Goal: Find specific page/section: Find specific page/section

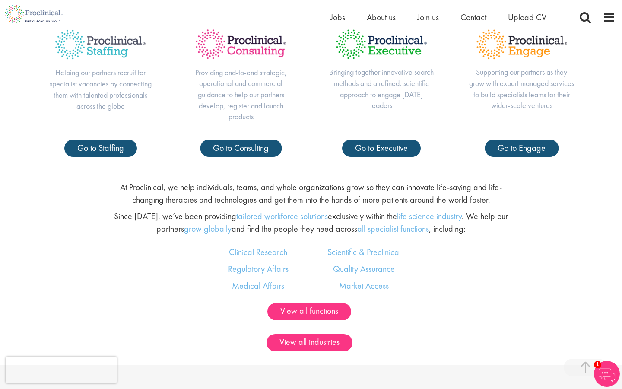
scroll to position [458, 0]
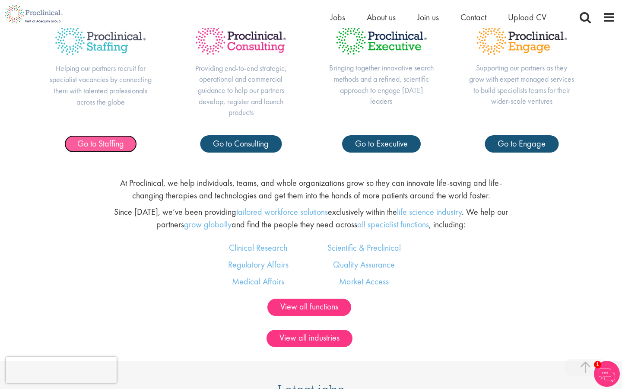
click at [120, 141] on span "Go to Staffing" at bounding box center [100, 143] width 47 height 11
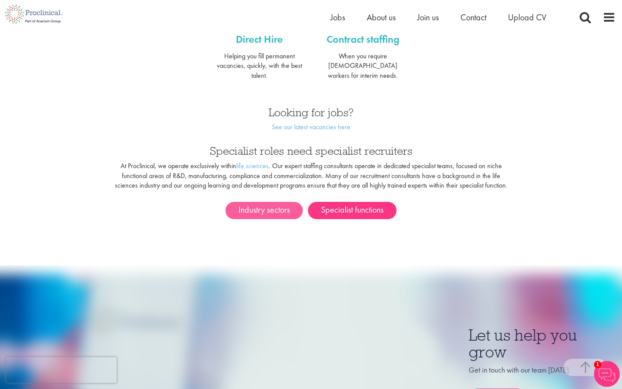
scroll to position [411, 0]
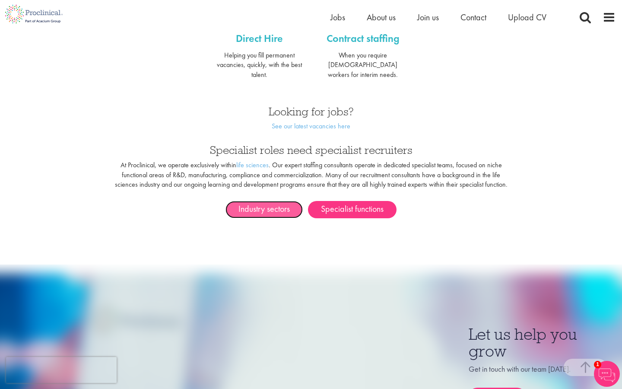
click at [255, 202] on link "Industry sectors" at bounding box center [263, 209] width 77 height 17
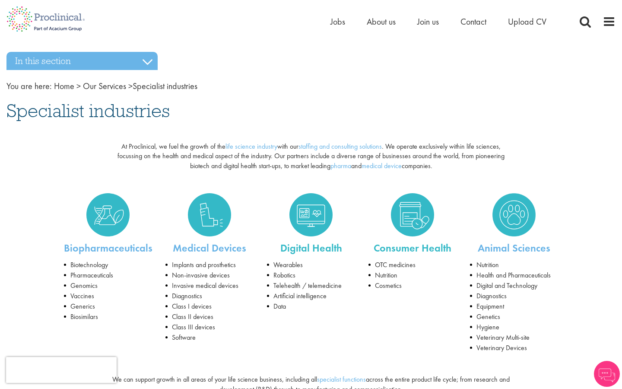
click at [85, 268] on li "Biotechnology" at bounding box center [108, 265] width 89 height 10
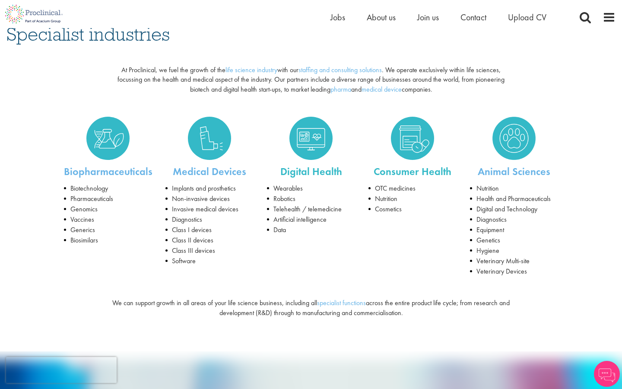
scroll to position [78, 0]
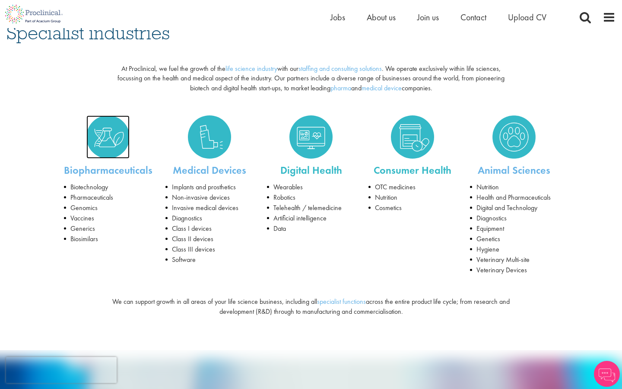
click at [108, 133] on img at bounding box center [107, 136] width 43 height 43
